Goal: Transaction & Acquisition: Purchase product/service

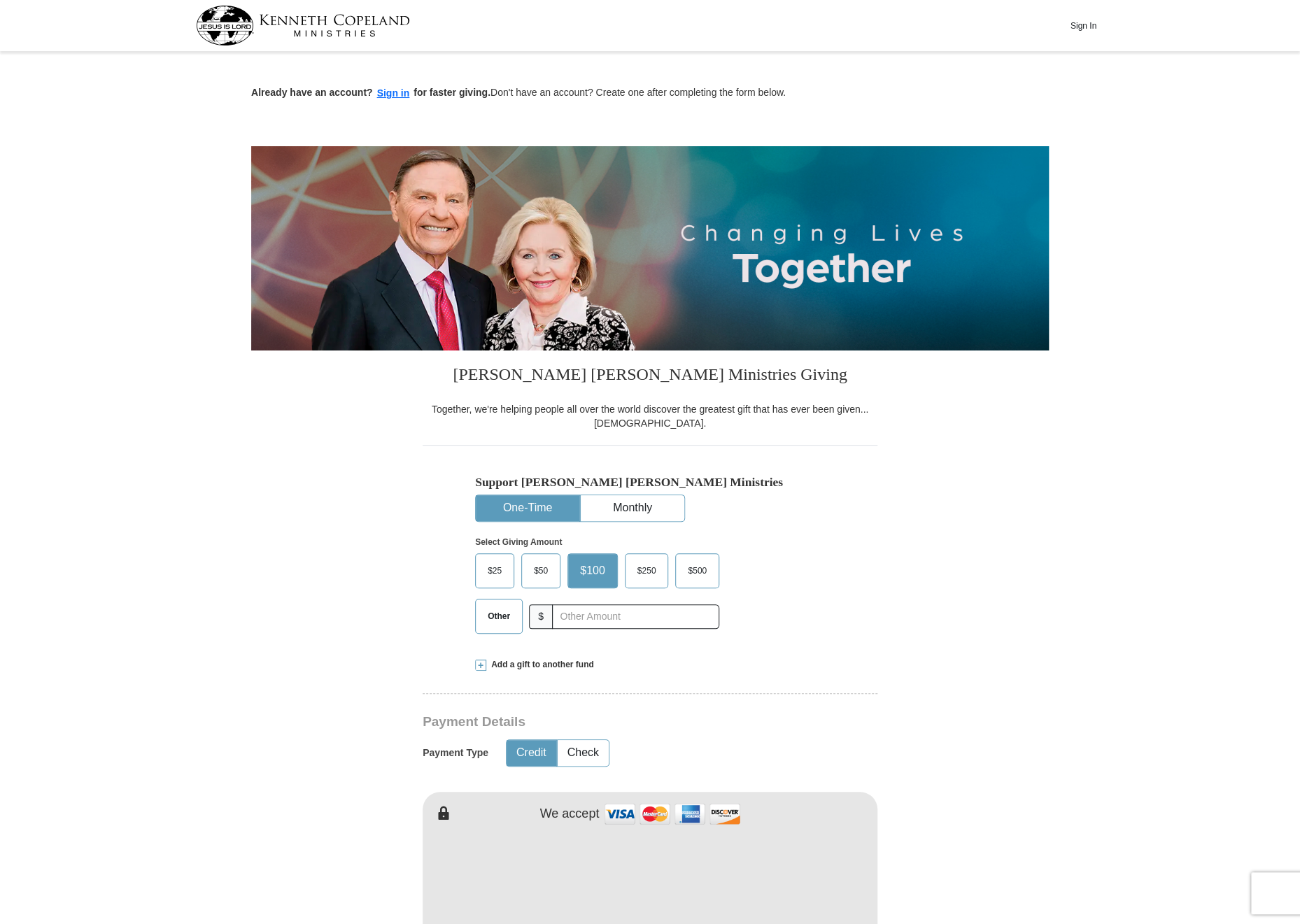
click at [508, 624] on span "Other" at bounding box center [499, 617] width 37 height 21
click at [0, 0] on input "Other" at bounding box center [0, 0] width 0 height 0
type input "30"
click at [573, 643] on div "$25 $50 $100 $250 $500 Other $ 30" at bounding box center [593, 599] width 238 height 91
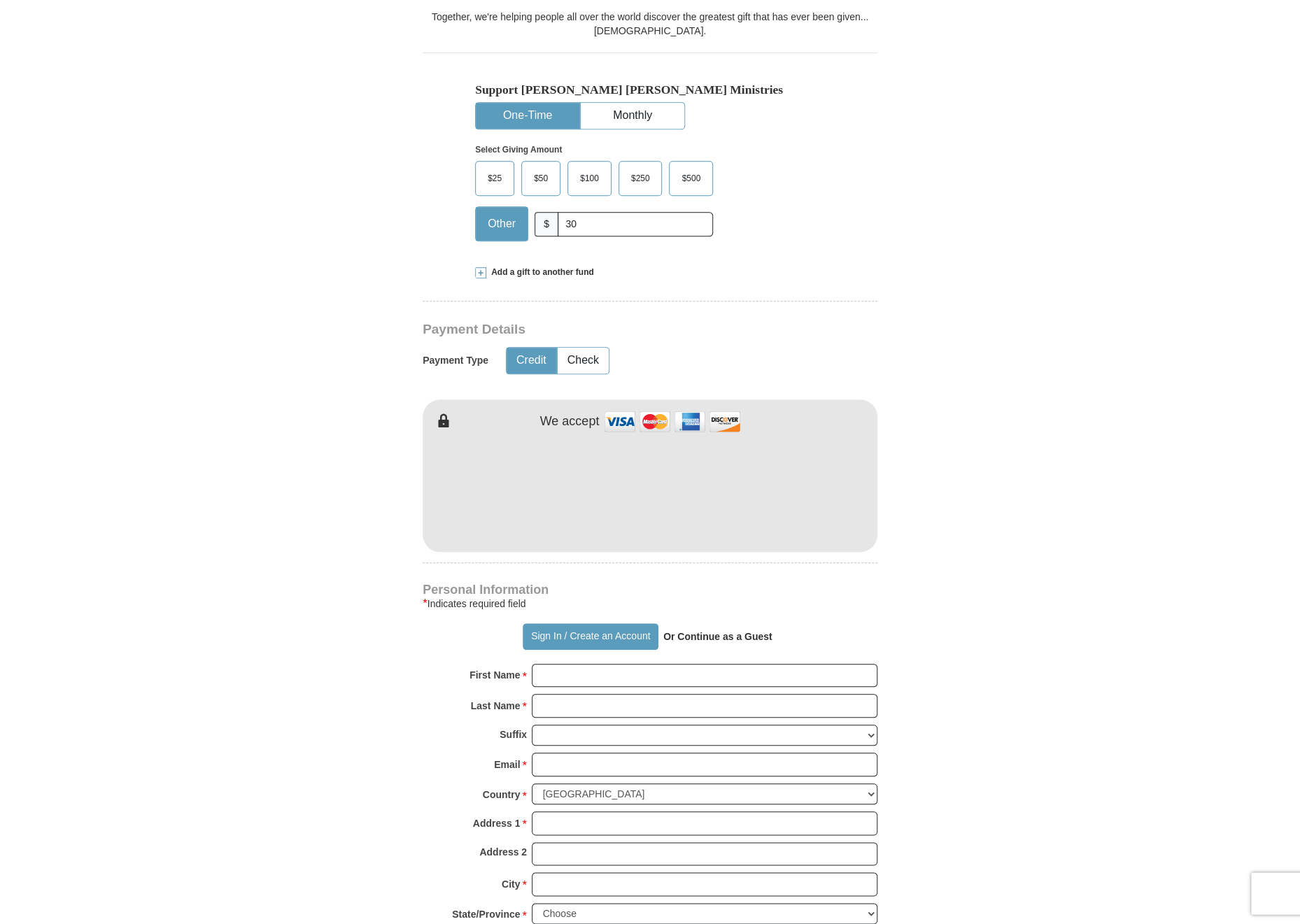
scroll to position [425, 0]
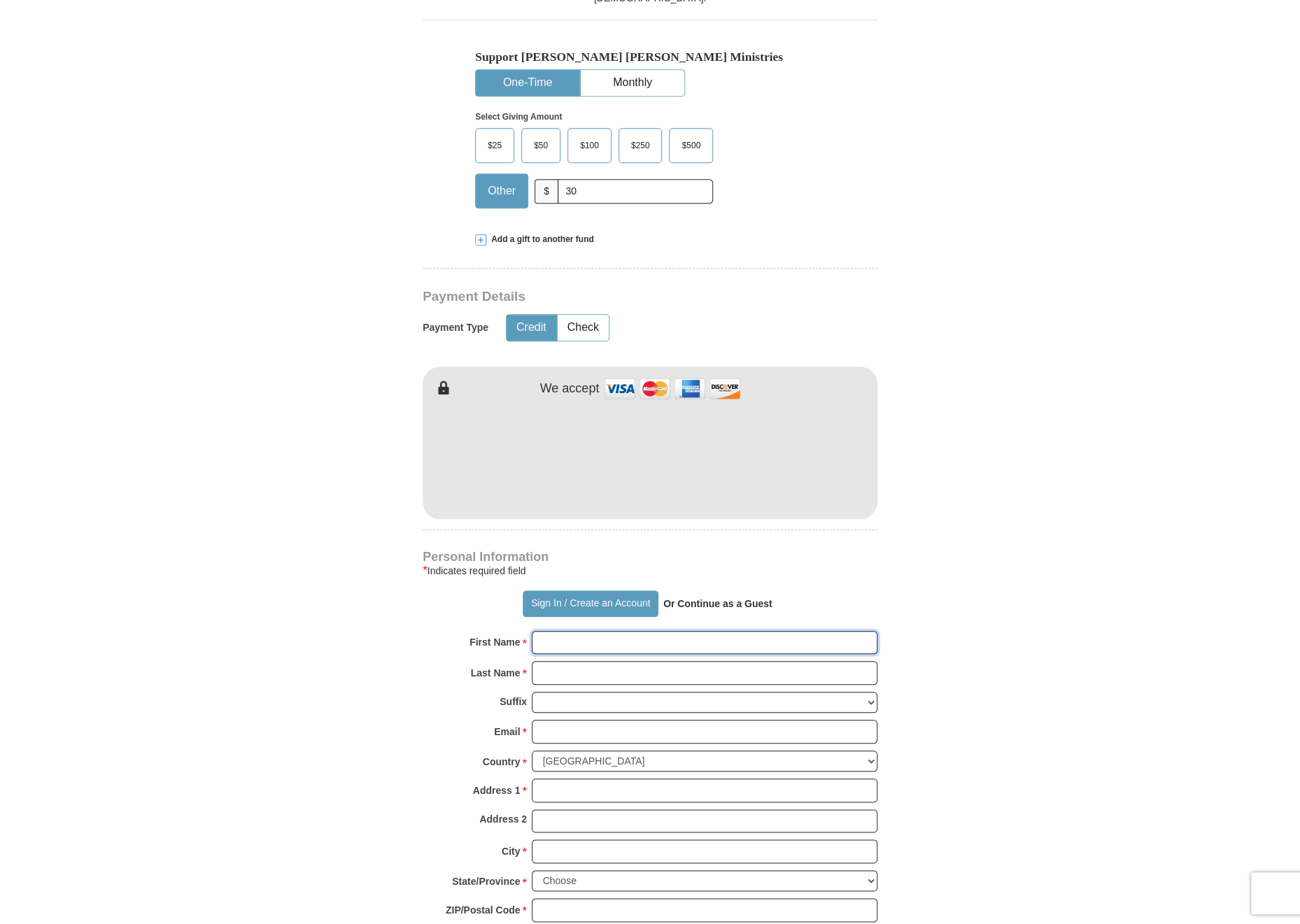
click at [647, 643] on input "First Name *" at bounding box center [705, 642] width 346 height 24
type input "[PERSON_NAME] & M."
type input "[PERSON_NAME]"
type input "[EMAIL_ADDRESS][DOMAIN_NAME]"
type input "P. O. Box 1443"
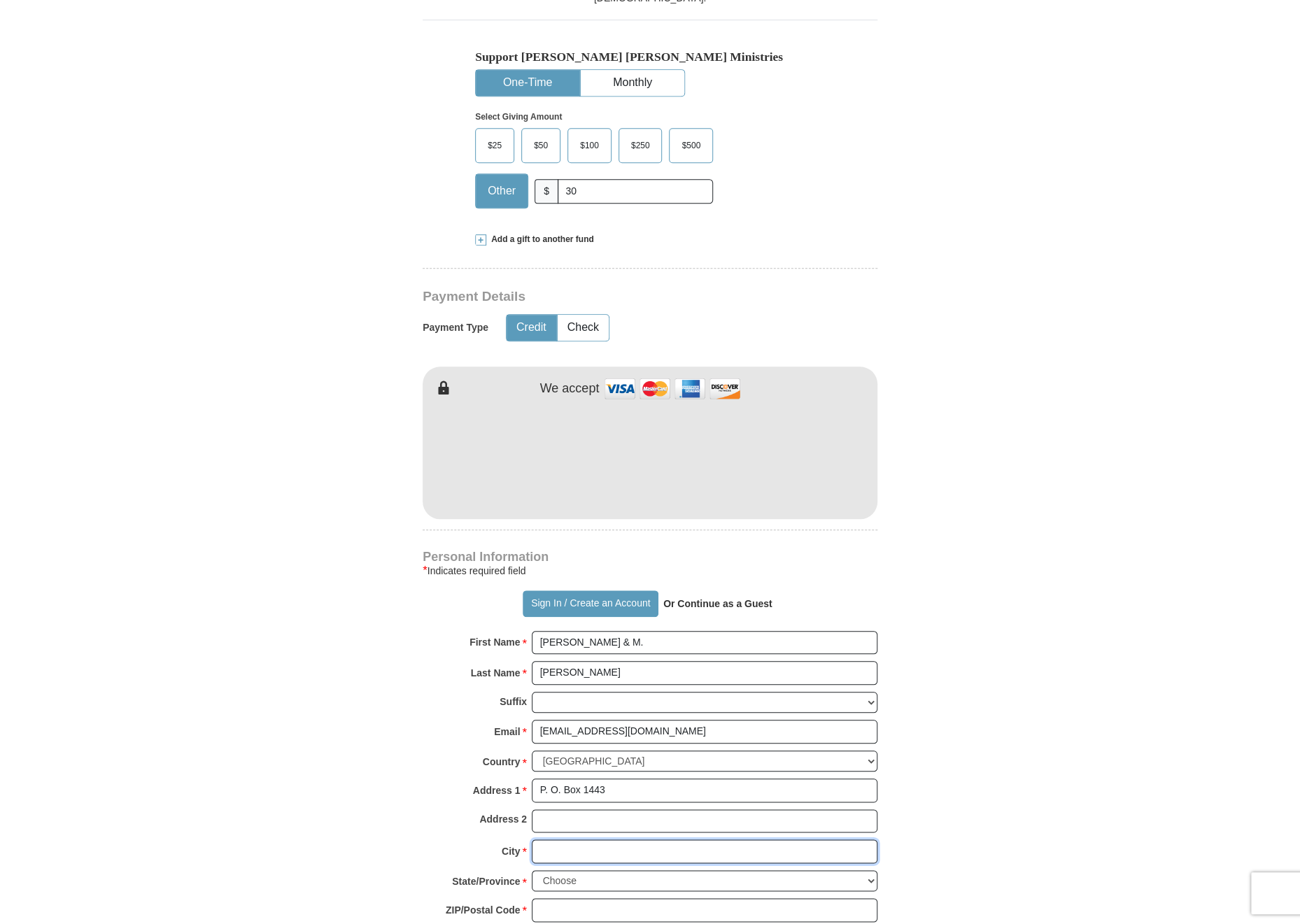
type input "Chula Vista"
select select "CA"
type input "91912"
type input "6196919155"
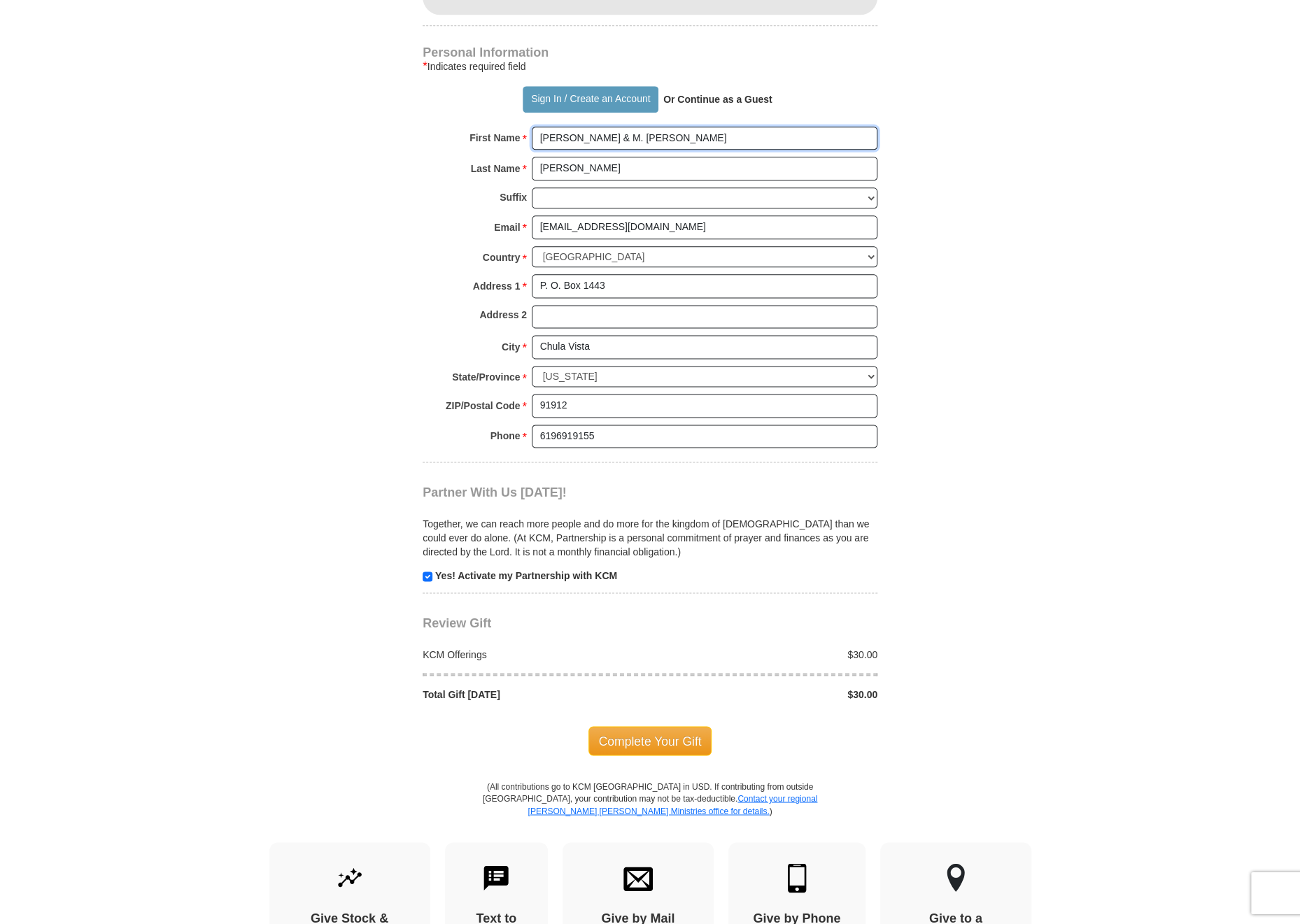
scroll to position [937, 0]
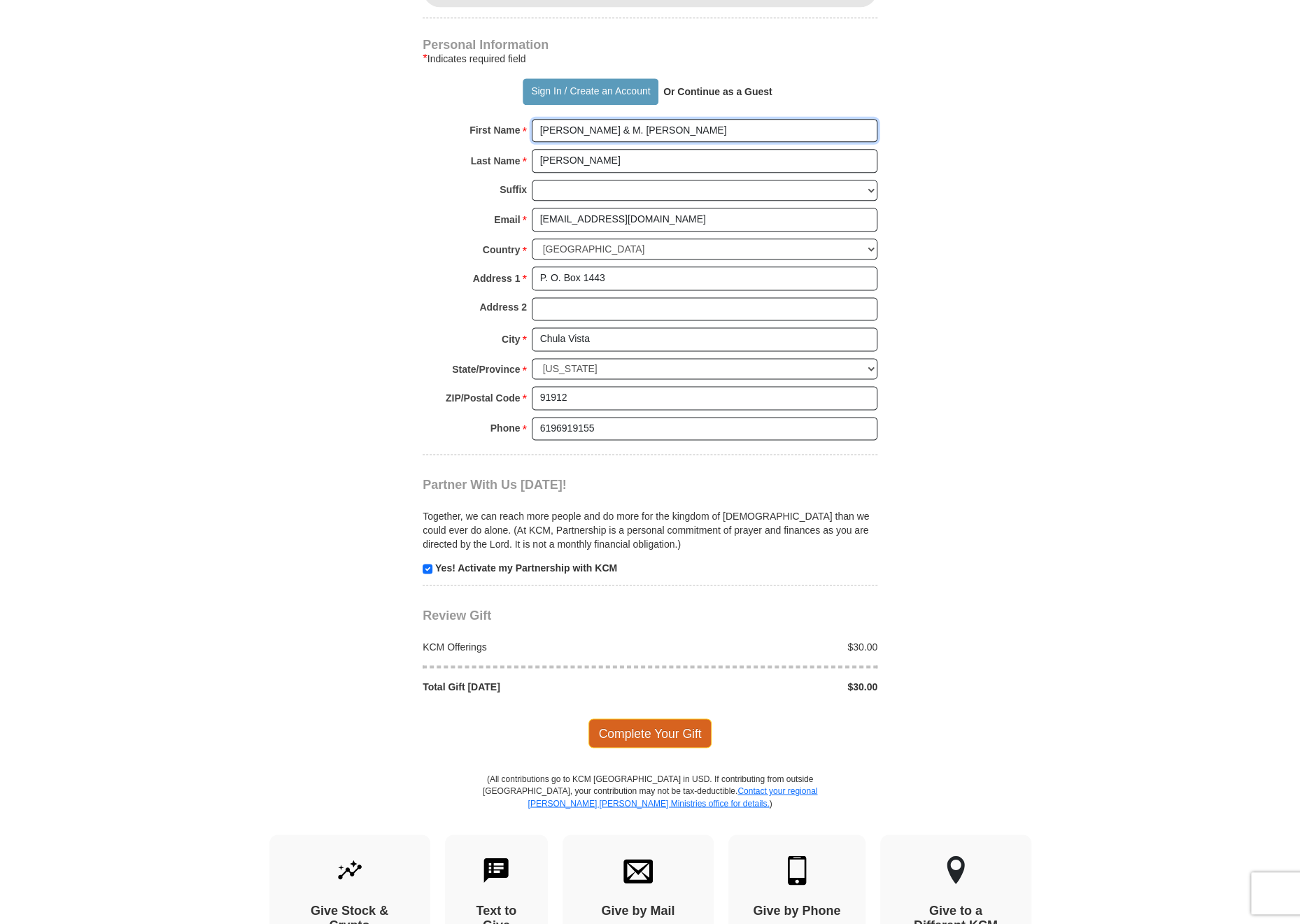
type input "[PERSON_NAME] & M. [PERSON_NAME]"
click at [642, 730] on span "Complete Your Gift" at bounding box center [650, 733] width 124 height 29
